Goal: Task Accomplishment & Management: Use online tool/utility

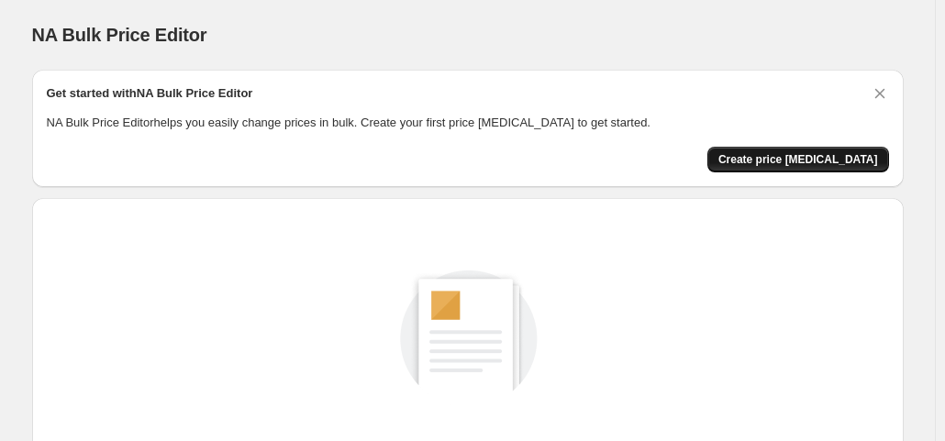
click at [783, 152] on span "Create price [MEDICAL_DATA]" at bounding box center [798, 159] width 160 height 15
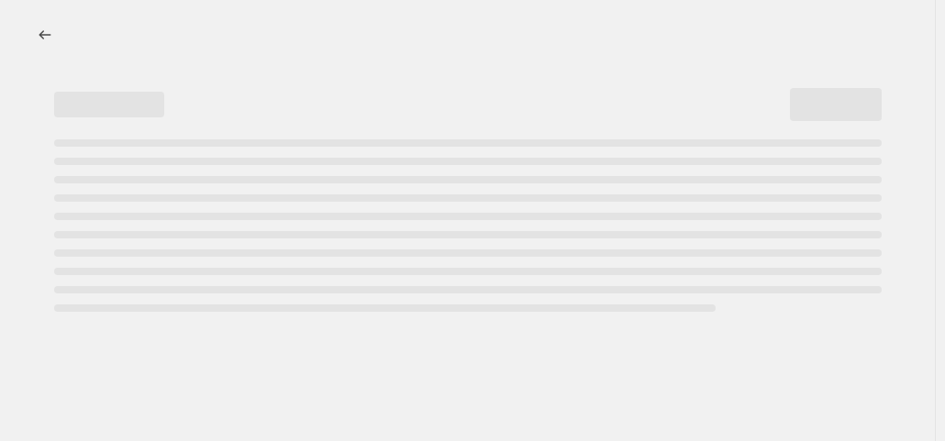
select select "percentage"
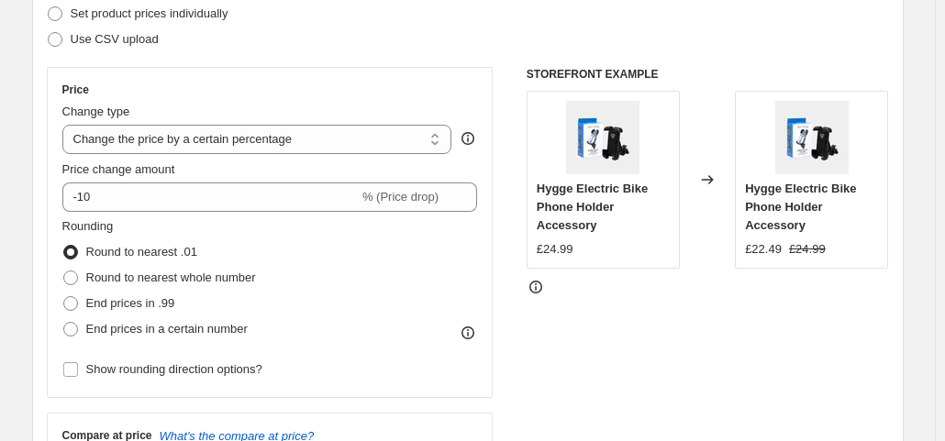
scroll to position [345, 0]
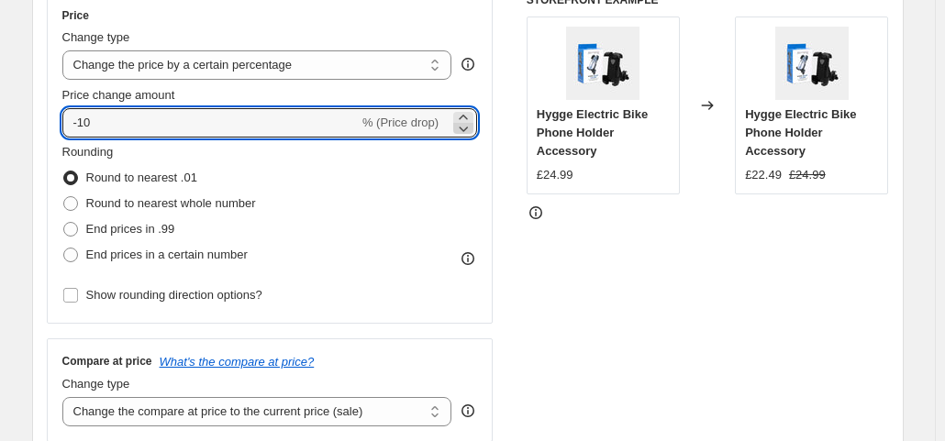
click at [465, 133] on icon at bounding box center [463, 128] width 18 height 18
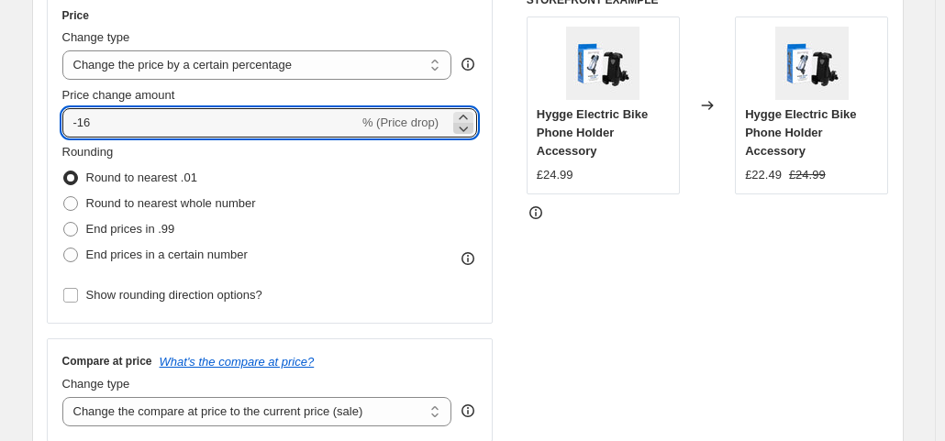
click at [465, 133] on icon at bounding box center [463, 128] width 18 height 18
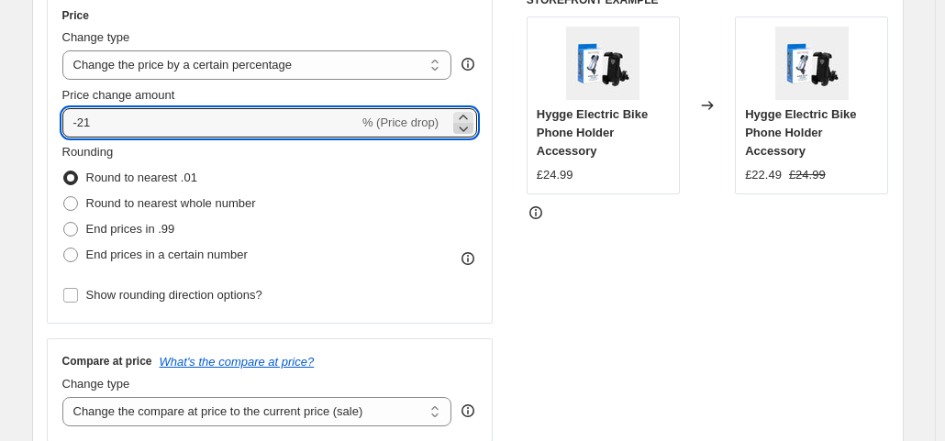
click at [465, 133] on icon at bounding box center [463, 128] width 18 height 18
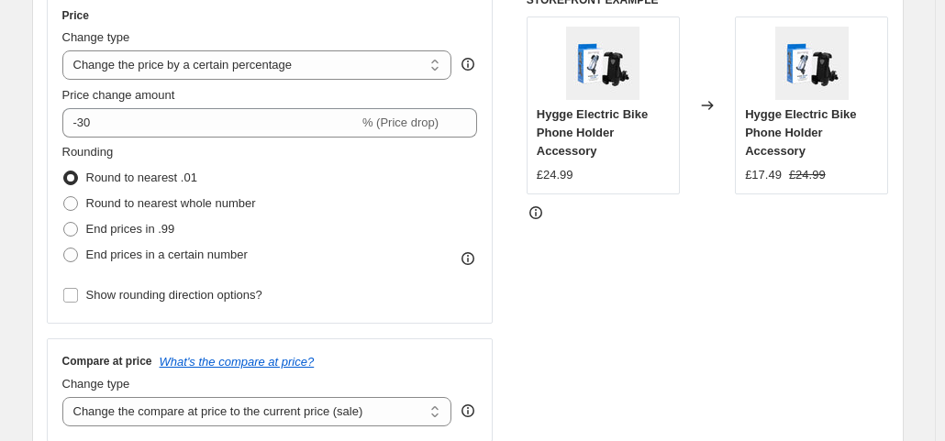
click at [660, 338] on div "STOREFRONT EXAMPLE Hygge Electric Bike Phone Holder Accessory £24.99 Changed to…" at bounding box center [707, 217] width 362 height 449
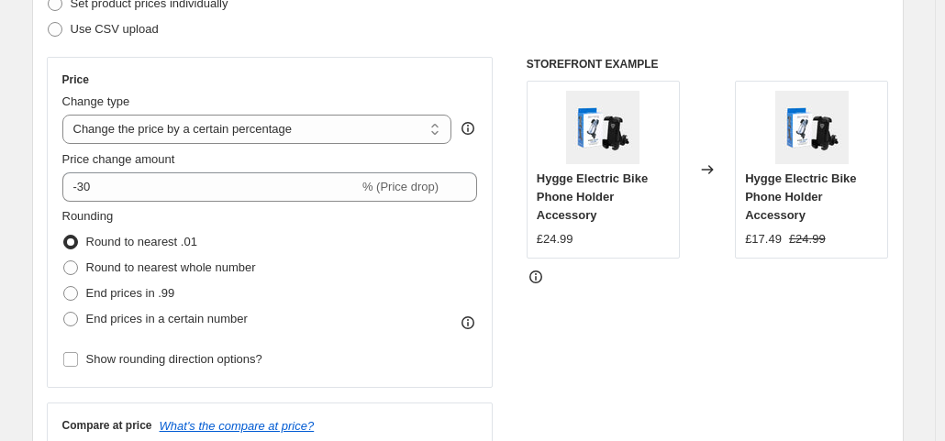
scroll to position [292, 0]
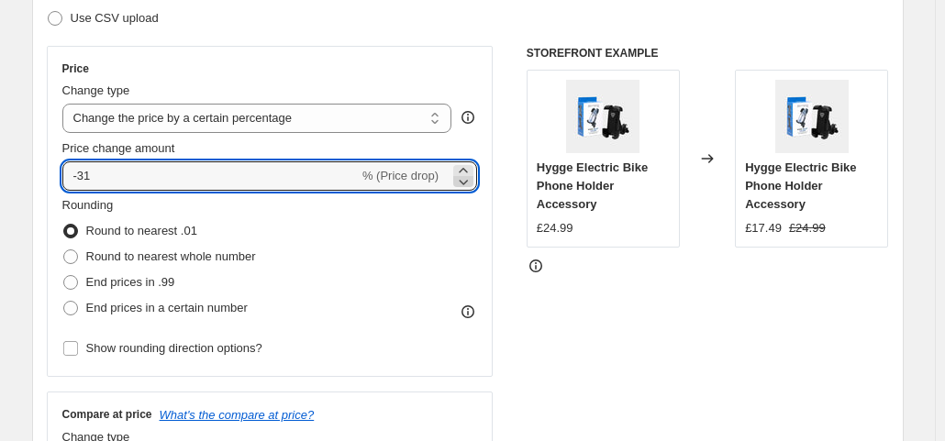
click at [470, 176] on icon at bounding box center [463, 181] width 18 height 18
type input "-32"
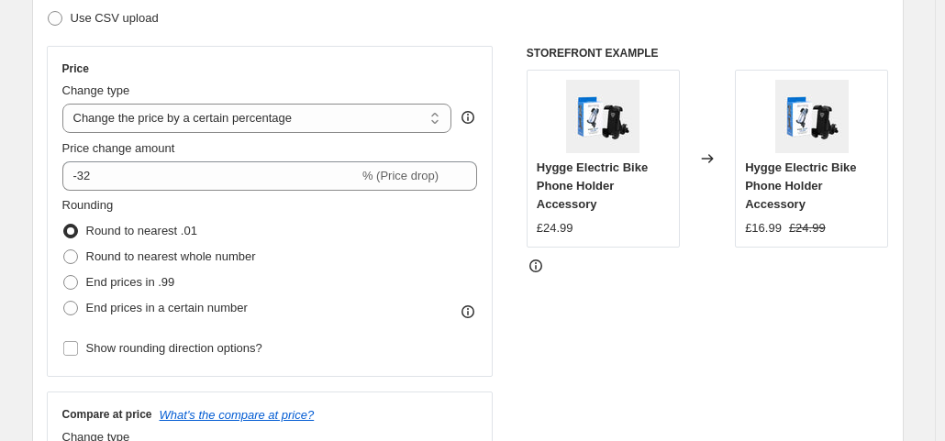
click at [596, 355] on div "STOREFRONT EXAMPLE Hygge Electric Bike Phone Holder Accessory £24.99 Changed to…" at bounding box center [707, 270] width 362 height 449
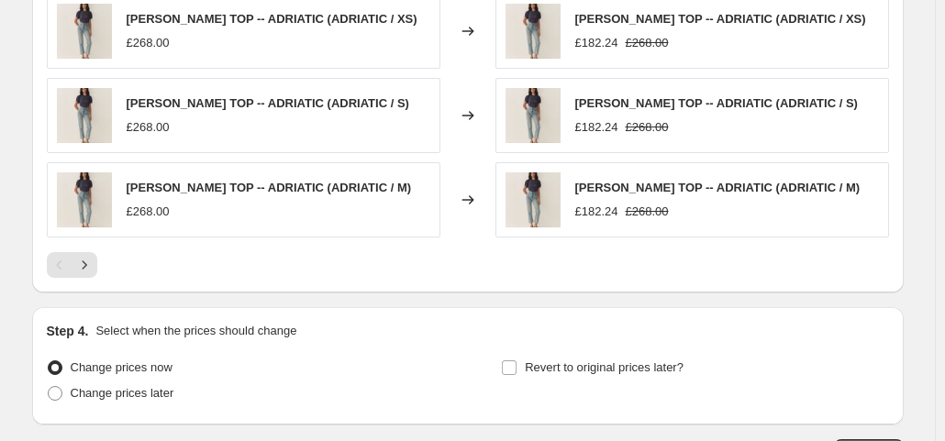
scroll to position [1388, 0]
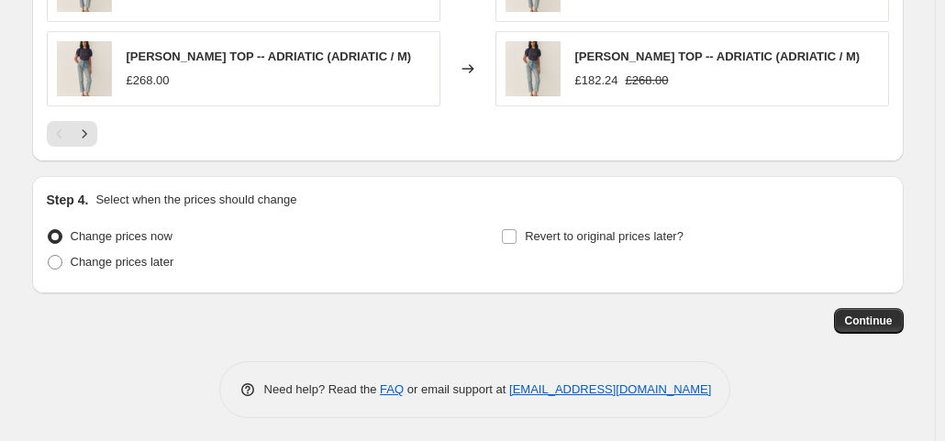
click at [863, 316] on span "Continue" at bounding box center [869, 321] width 48 height 15
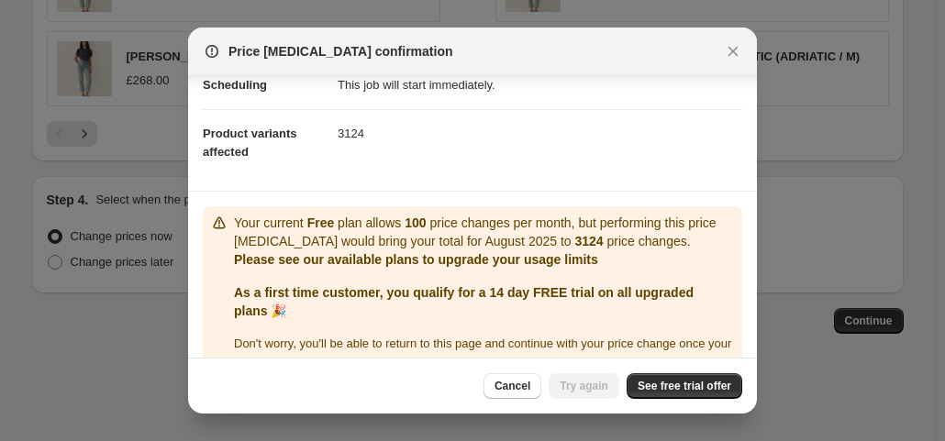
scroll to position [196, 0]
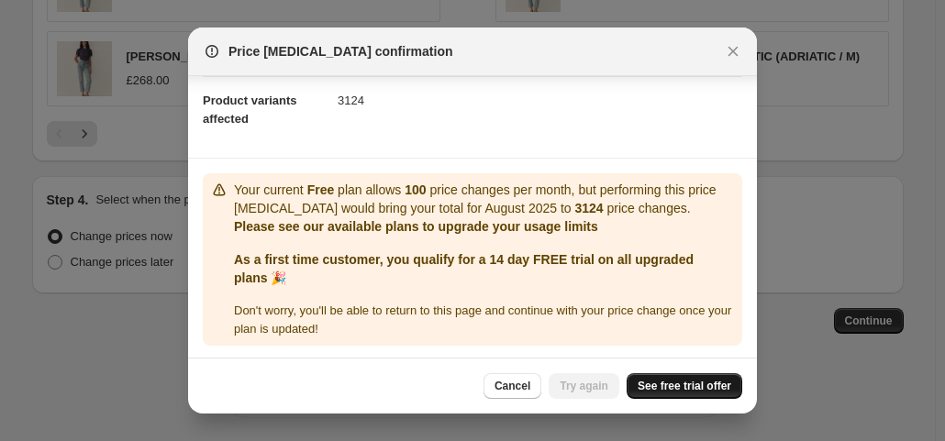
click at [658, 381] on span "See free trial offer" at bounding box center [684, 386] width 94 height 15
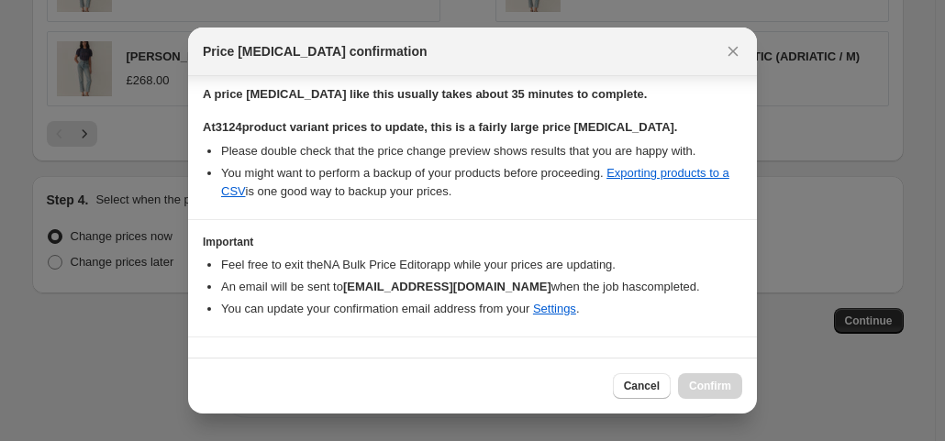
scroll to position [315, 0]
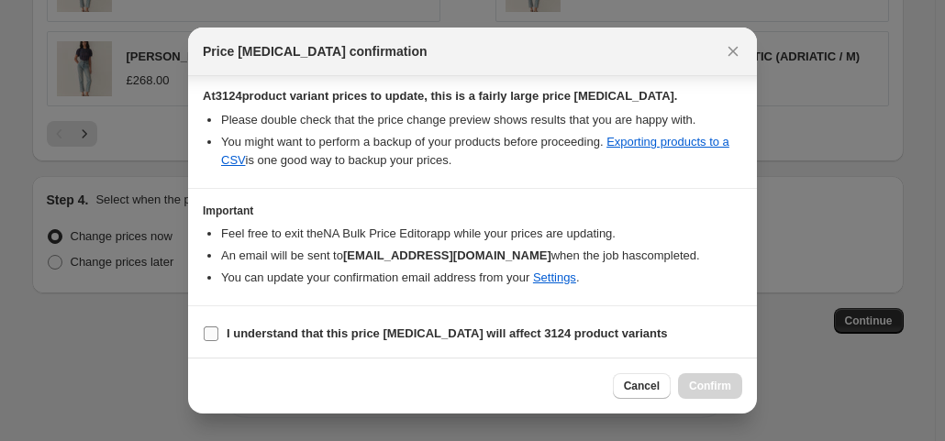
click at [380, 333] on b "I understand that this price [MEDICAL_DATA] will affect 3124 product variants" at bounding box center [447, 333] width 441 height 14
click at [218, 333] on input "I understand that this price [MEDICAL_DATA] will affect 3124 product variants" at bounding box center [211, 333] width 15 height 15
checkbox input "true"
click at [698, 384] on span "Confirm" at bounding box center [710, 386] width 42 height 15
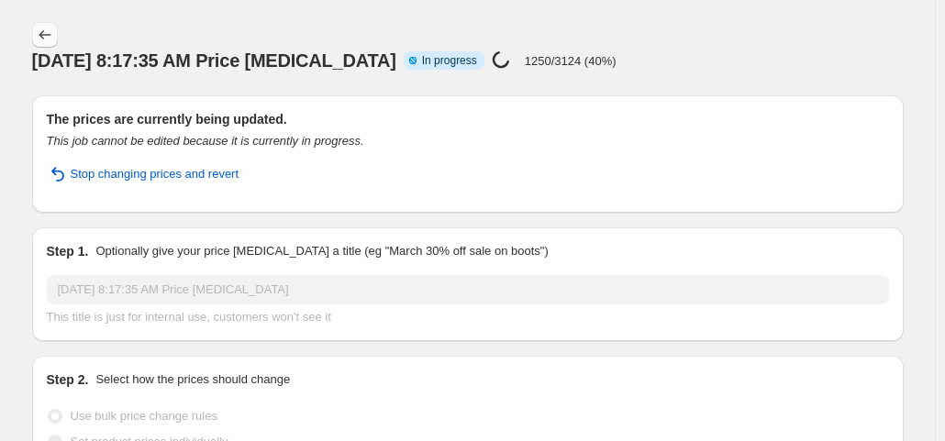
click at [54, 38] on icon "Price change jobs" at bounding box center [45, 35] width 18 height 18
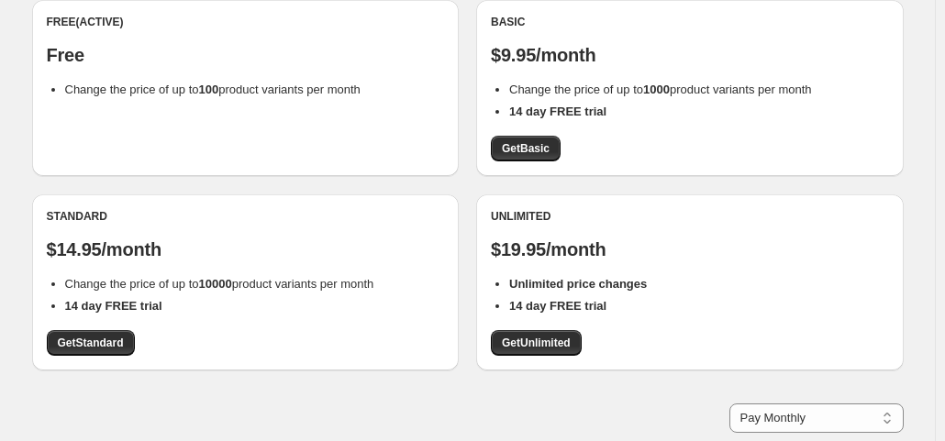
scroll to position [218, 0]
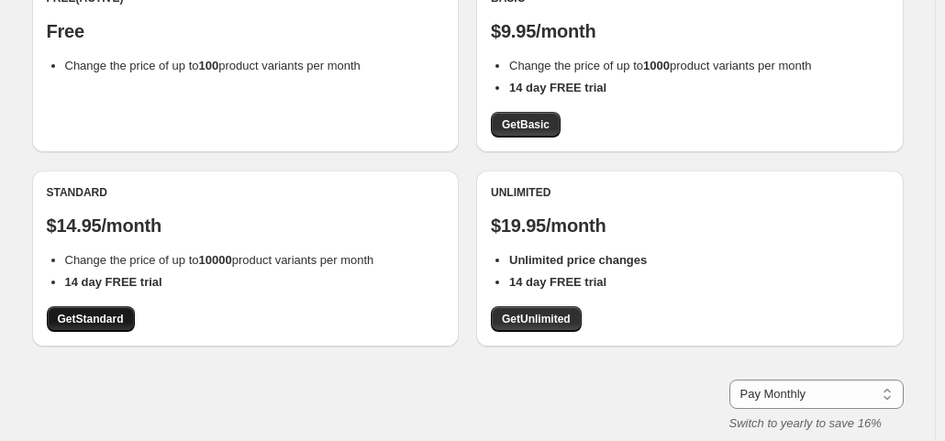
click at [94, 312] on span "Get Standard" at bounding box center [91, 319] width 66 height 15
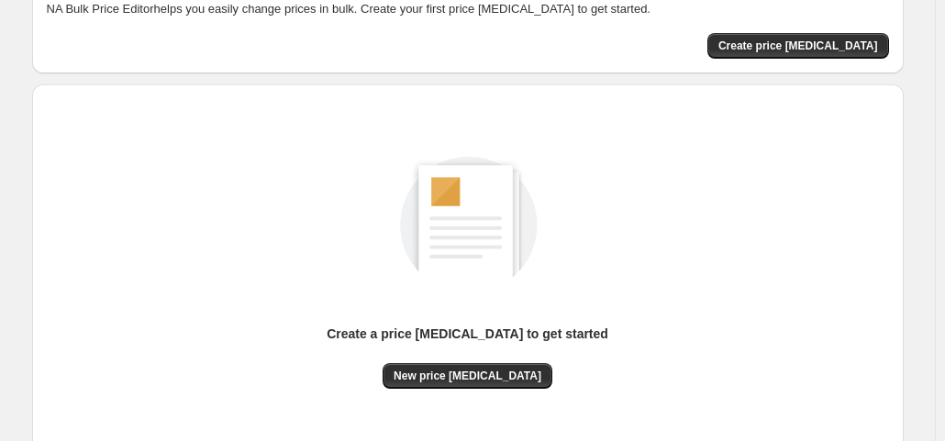
scroll to position [113, 0]
